Goal: Task Accomplishment & Management: Use online tool/utility

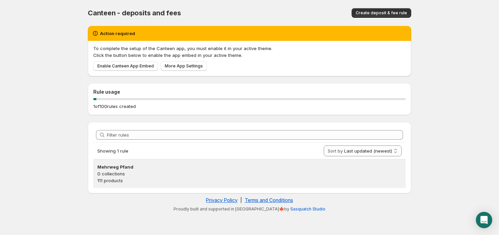
click at [117, 171] on p "0 collections" at bounding box center [249, 173] width 305 height 7
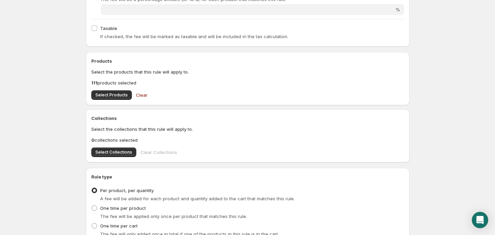
scroll to position [273, 0]
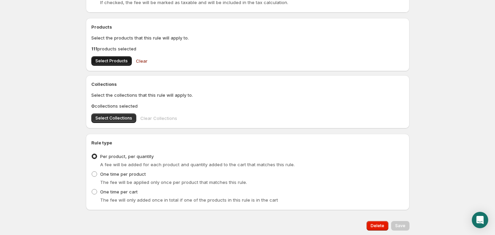
click at [113, 60] on span "Select Products" at bounding box center [111, 60] width 32 height 5
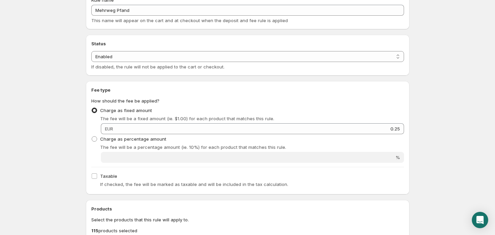
scroll to position [0, 0]
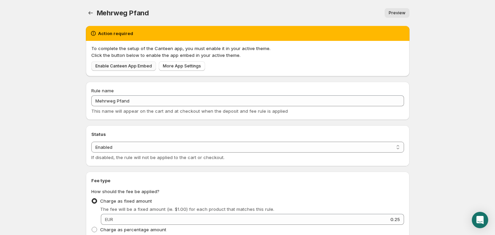
click at [110, 66] on span "Enable Canteen App Embed" at bounding box center [123, 65] width 57 height 5
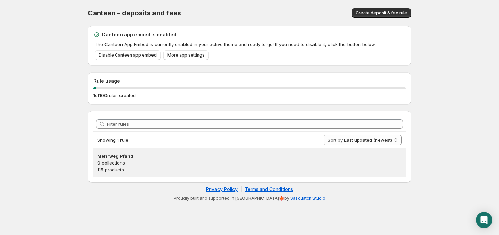
click at [130, 161] on p "0 collections" at bounding box center [249, 162] width 305 height 7
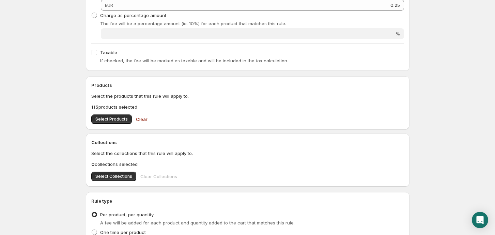
scroll to position [182, 0]
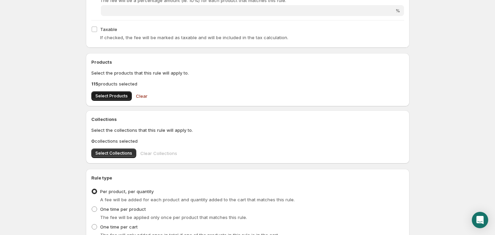
click at [106, 100] on button "Select Products" at bounding box center [111, 96] width 41 height 10
click at [117, 92] on button "Select Products" at bounding box center [111, 96] width 41 height 10
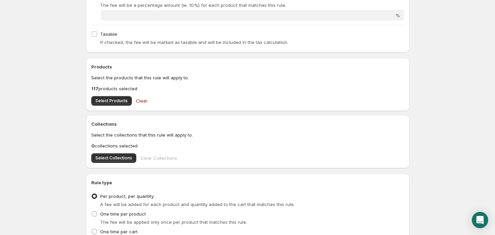
scroll to position [0, 0]
